Goal: Obtain resource: Obtain resource

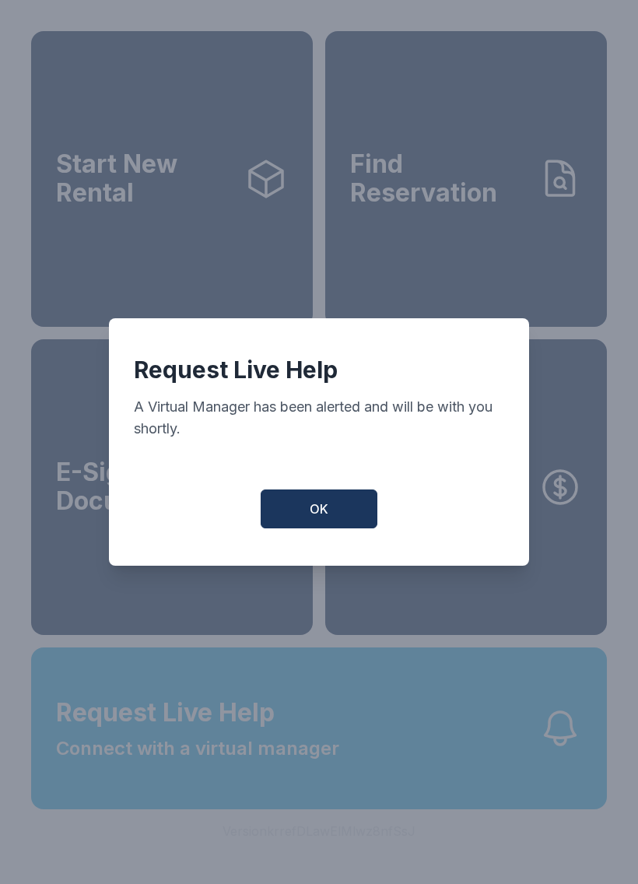
click at [325, 507] on button "OK" at bounding box center [319, 508] width 117 height 39
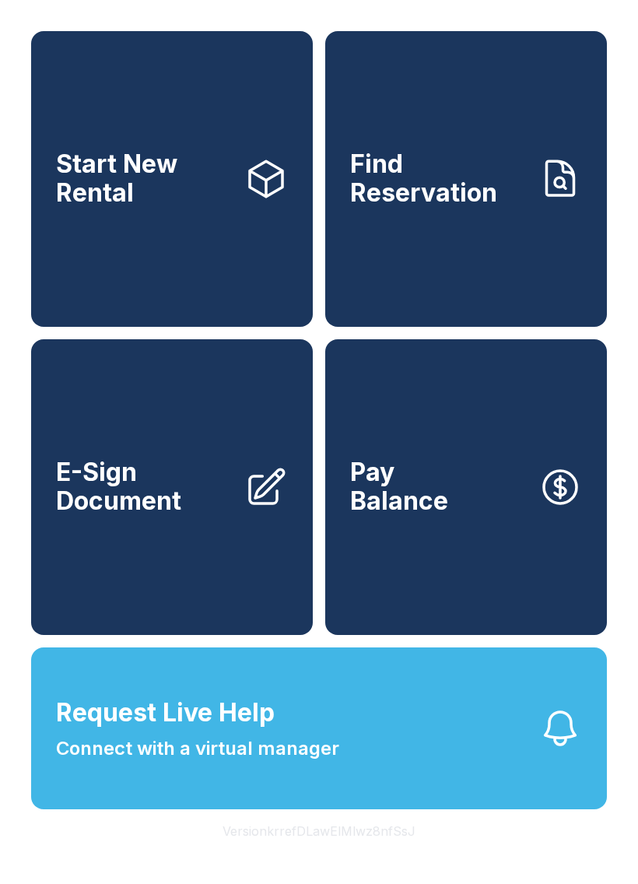
click at [180, 732] on span "Request Live Help" at bounding box center [165, 712] width 219 height 37
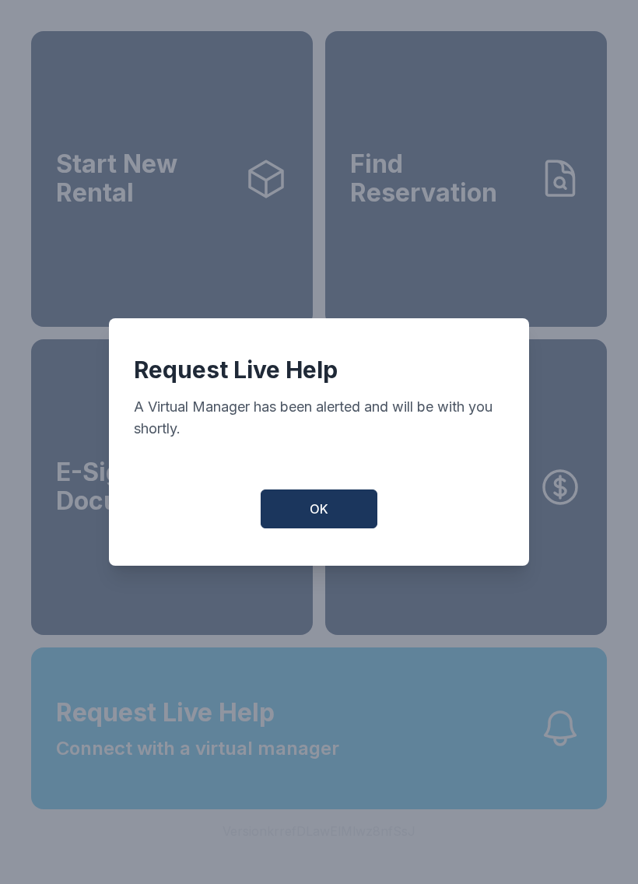
click at [309, 500] on button "OK" at bounding box center [319, 508] width 117 height 39
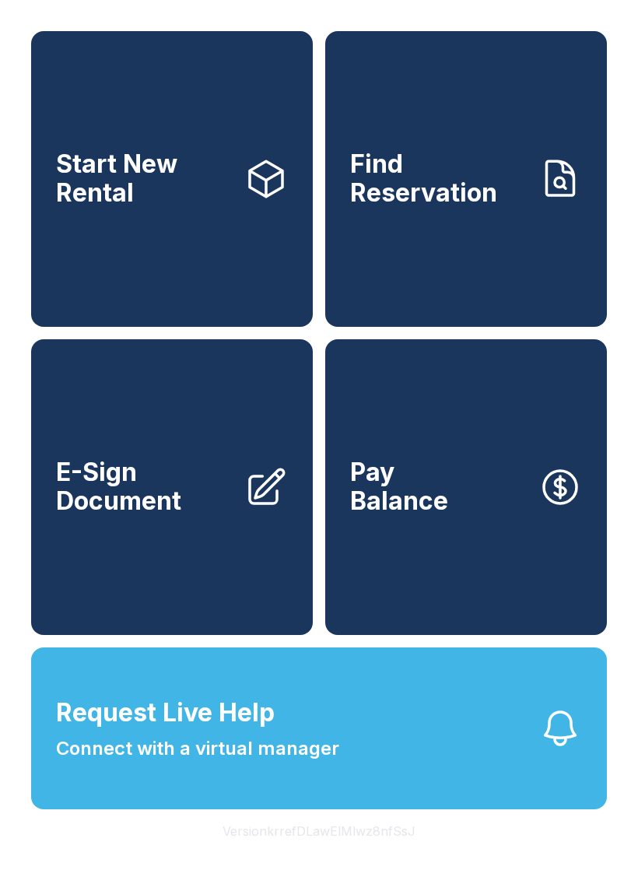
click at [211, 515] on span "E-Sign Document" at bounding box center [144, 486] width 176 height 57
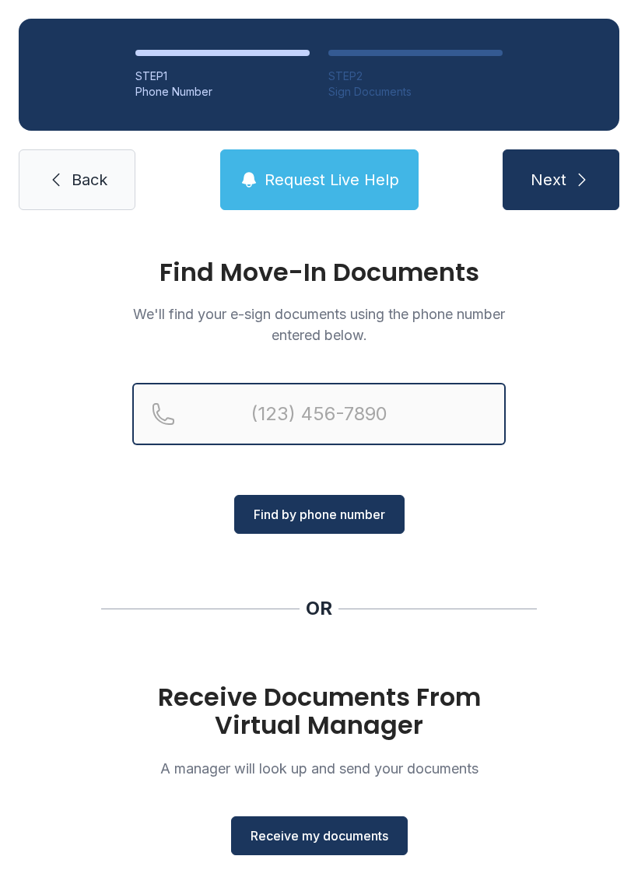
click at [319, 411] on input "Reservation phone number" at bounding box center [319, 414] width 374 height 62
type input "[PHONE_NUMBER]"
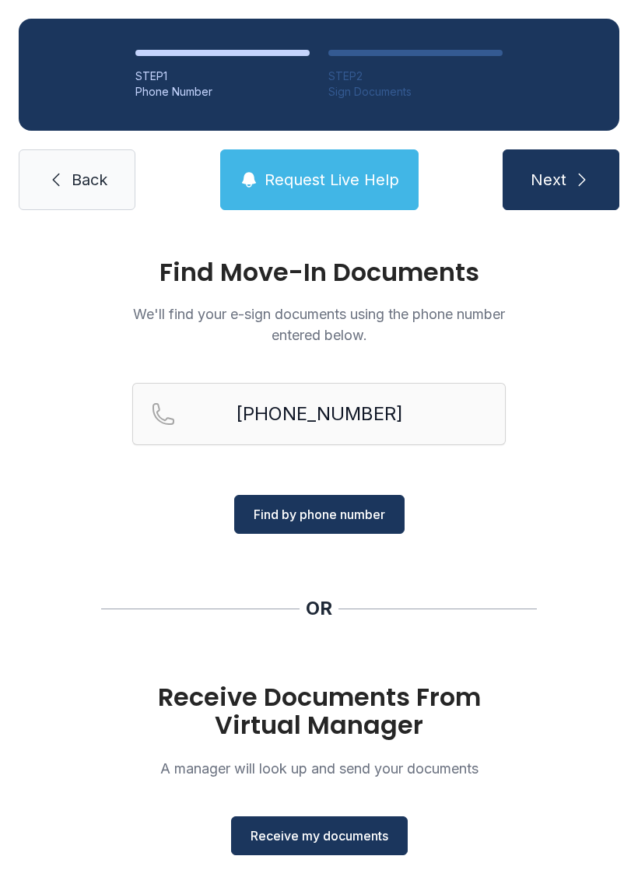
click at [350, 517] on span "Find by phone number" at bounding box center [320, 514] width 132 height 19
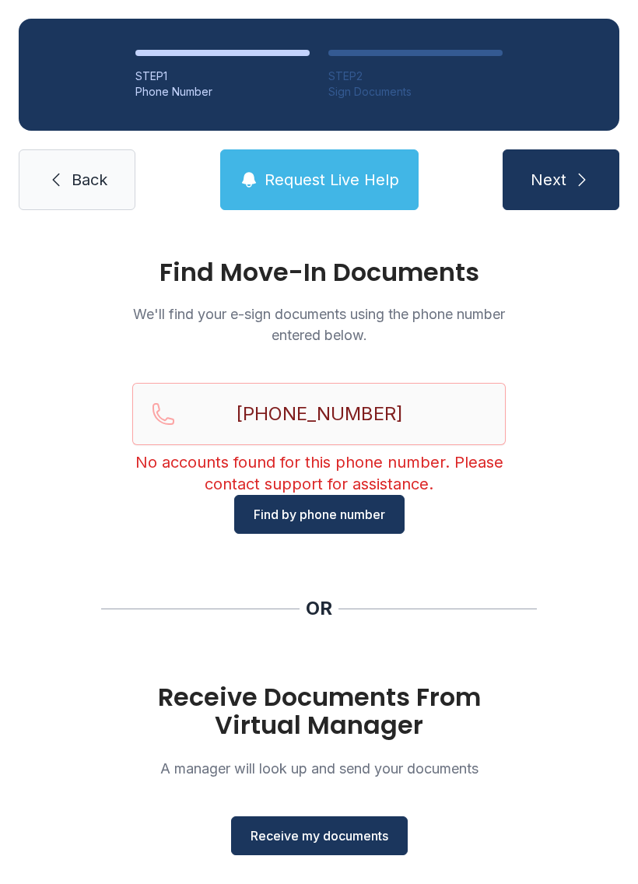
click at [322, 188] on span "Request Live Help" at bounding box center [332, 180] width 135 height 22
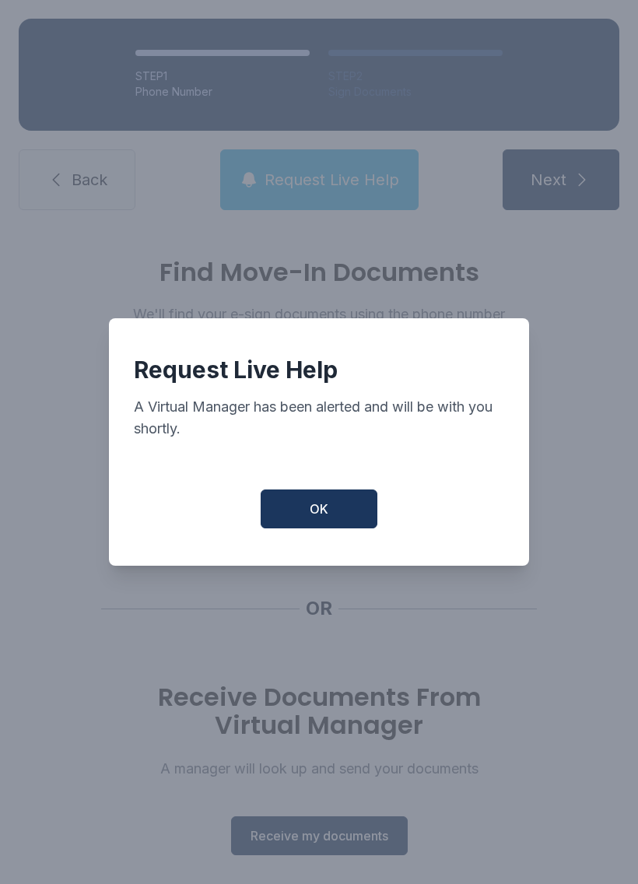
click at [342, 499] on button "OK" at bounding box center [319, 508] width 117 height 39
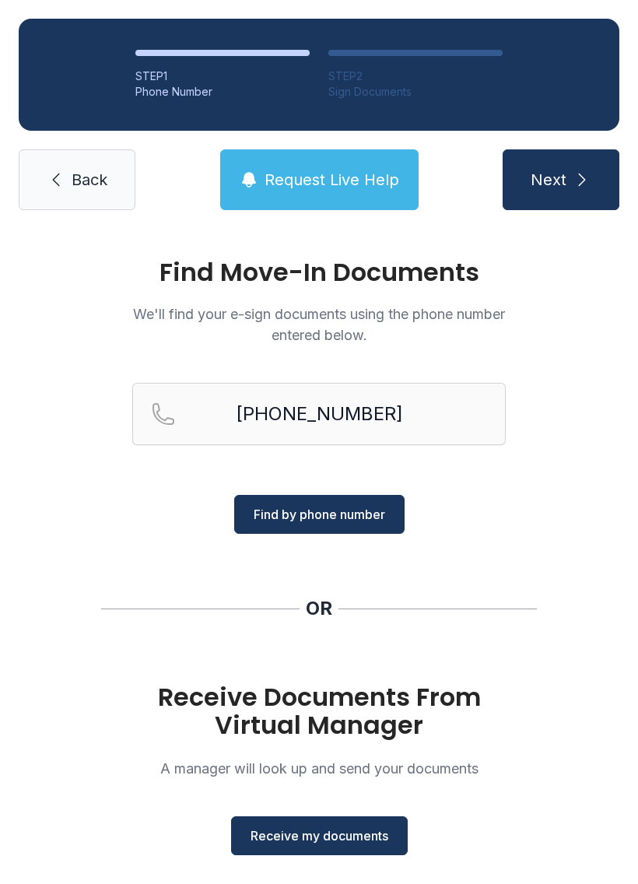
click at [317, 527] on button "Find by phone number" at bounding box center [319, 514] width 170 height 39
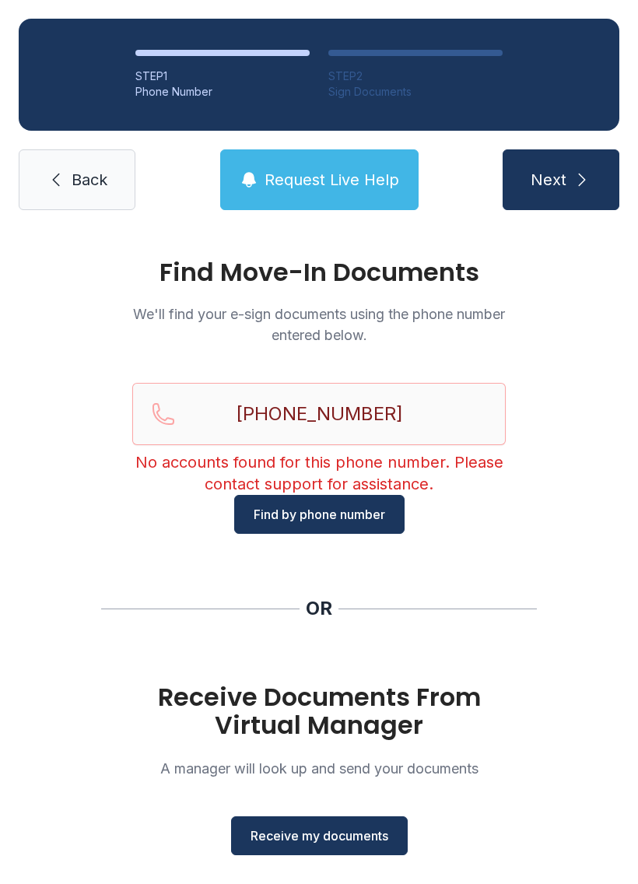
click at [569, 182] on button "Next" at bounding box center [561, 179] width 117 height 61
click at [252, 835] on span "Receive my documents" at bounding box center [320, 835] width 138 height 19
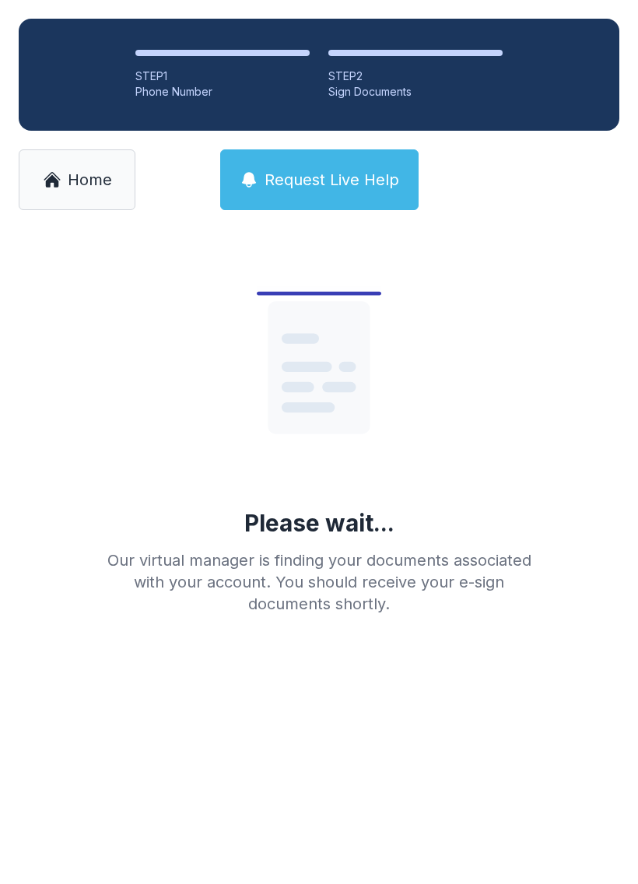
click at [370, 177] on span "Request Live Help" at bounding box center [332, 180] width 135 height 22
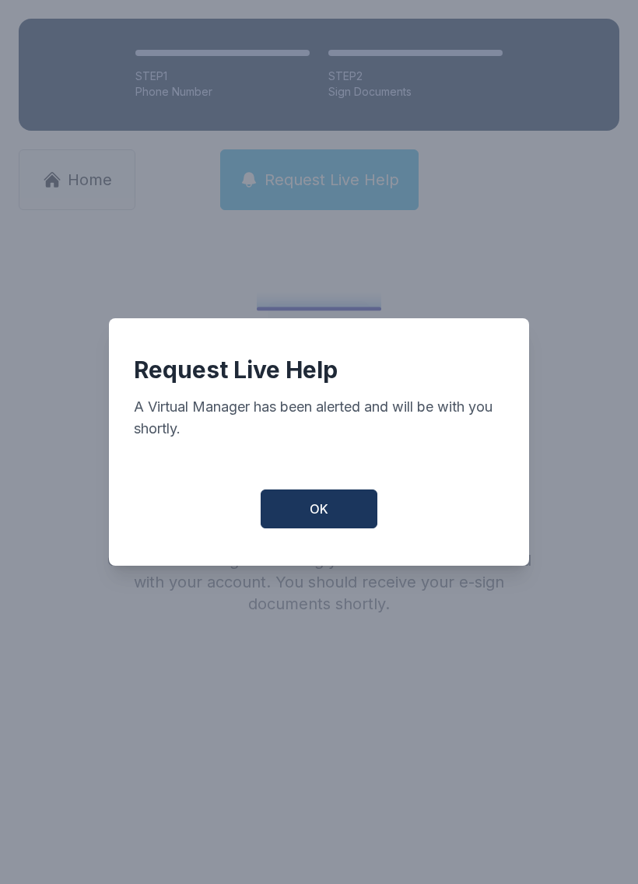
click at [347, 516] on button "OK" at bounding box center [319, 508] width 117 height 39
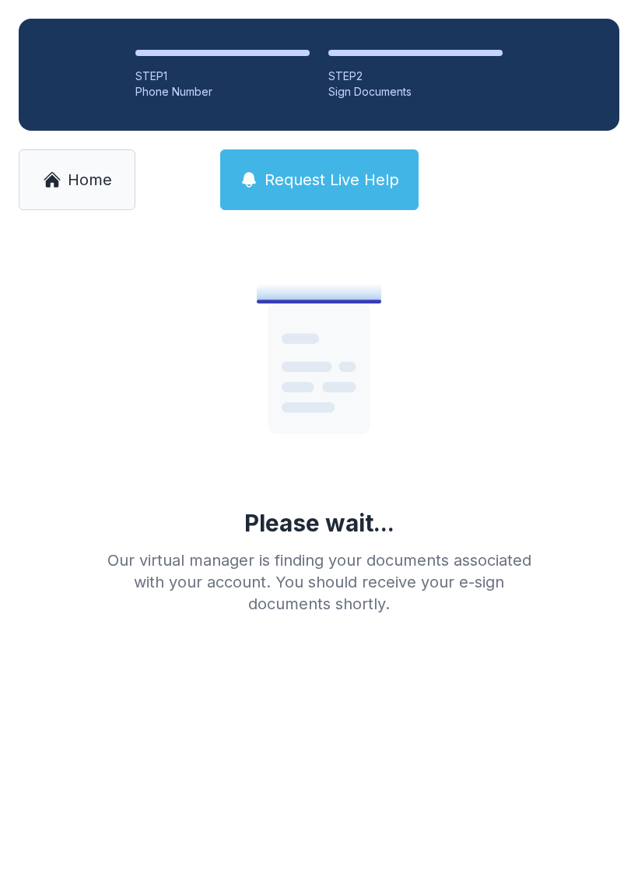
click at [318, 183] on span "Request Live Help" at bounding box center [332, 180] width 135 height 22
